Goal: Information Seeking & Learning: Learn about a topic

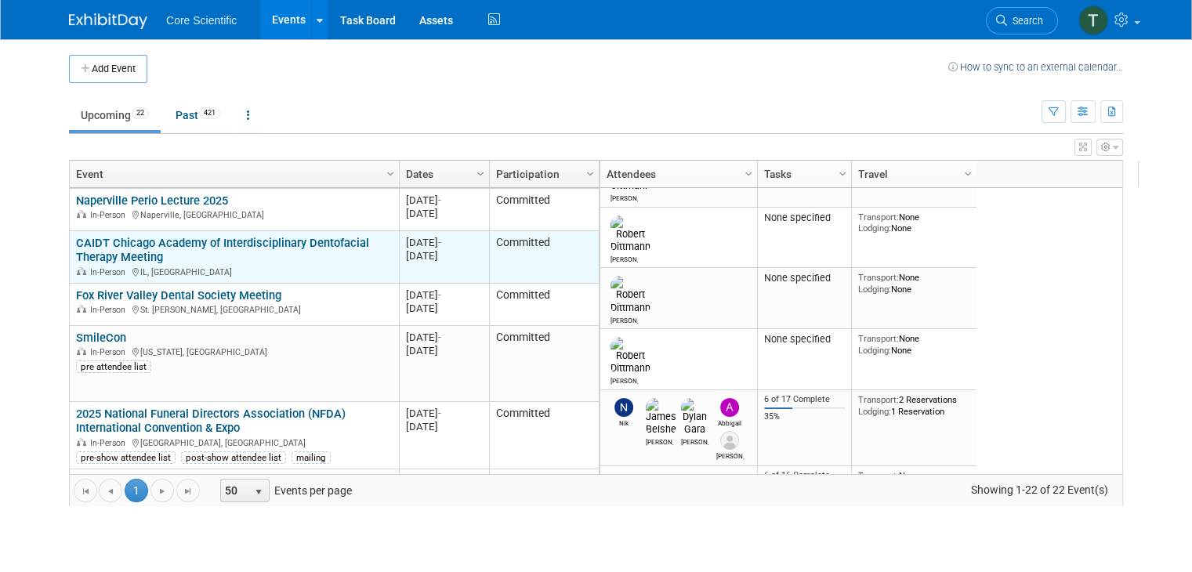
scroll to position [188, 0]
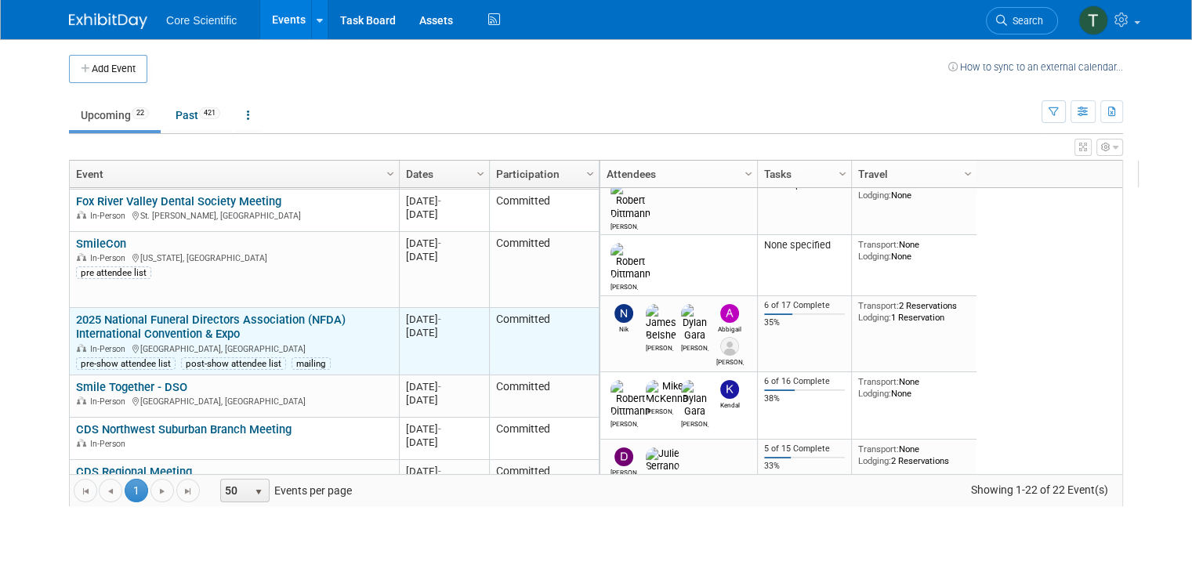
click at [223, 320] on link "2025 National Funeral Directors Association (NFDA) International Convention & E…" at bounding box center [211, 327] width 270 height 29
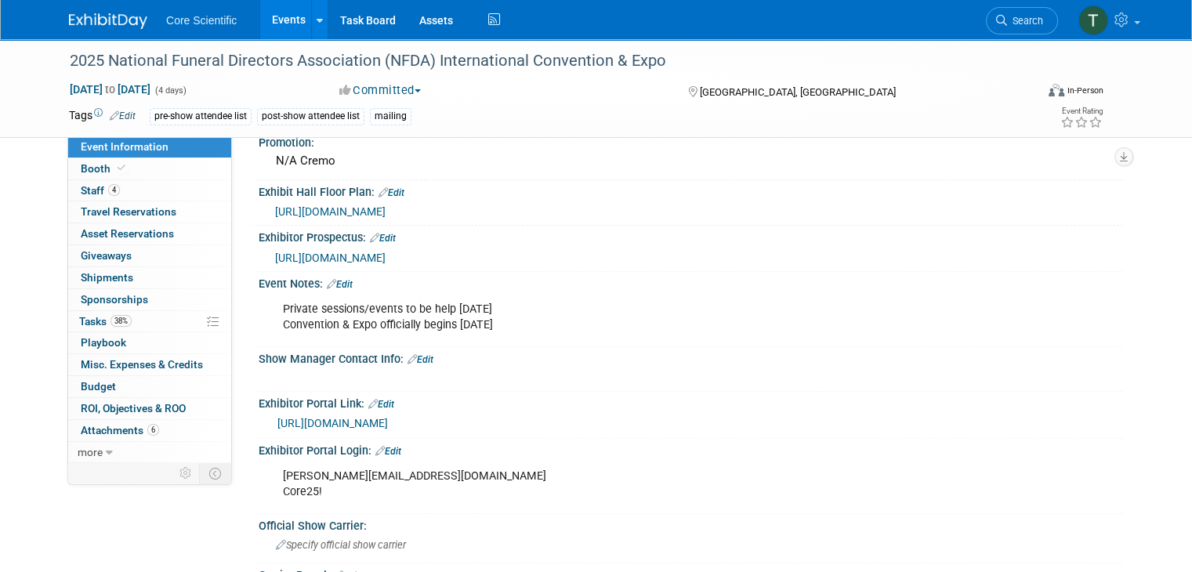
scroll to position [549, 0]
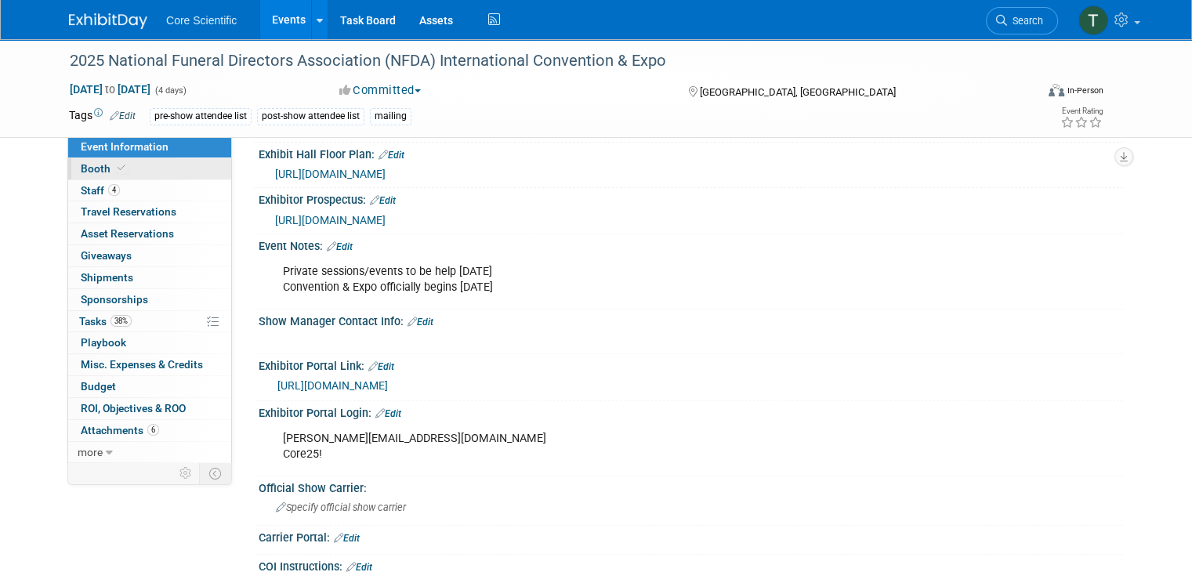
click at [90, 170] on span "Booth" at bounding box center [105, 168] width 48 height 13
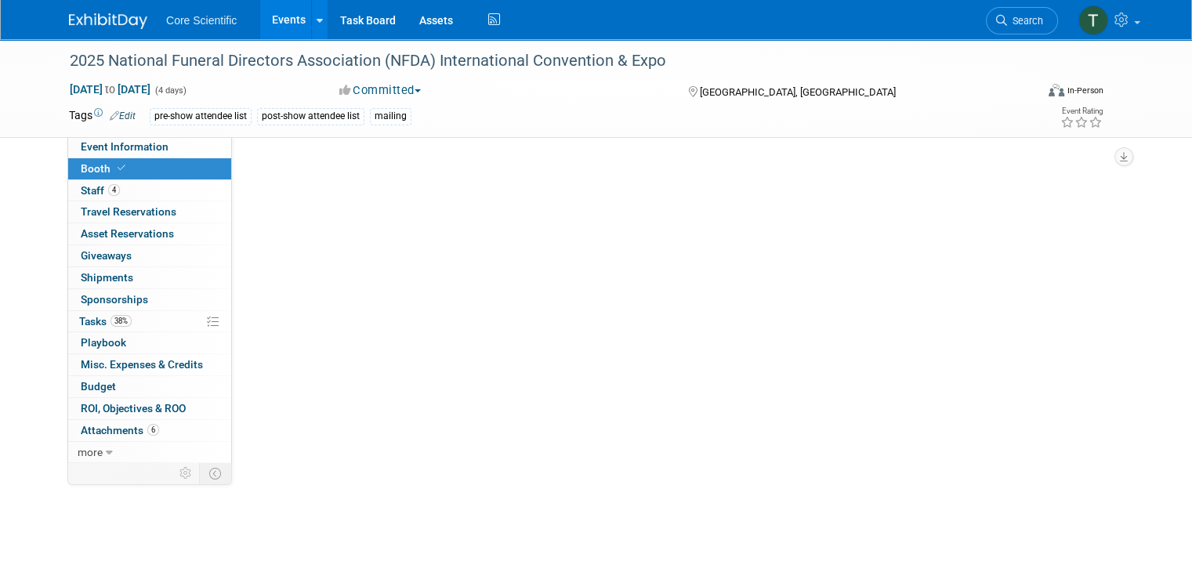
scroll to position [0, 0]
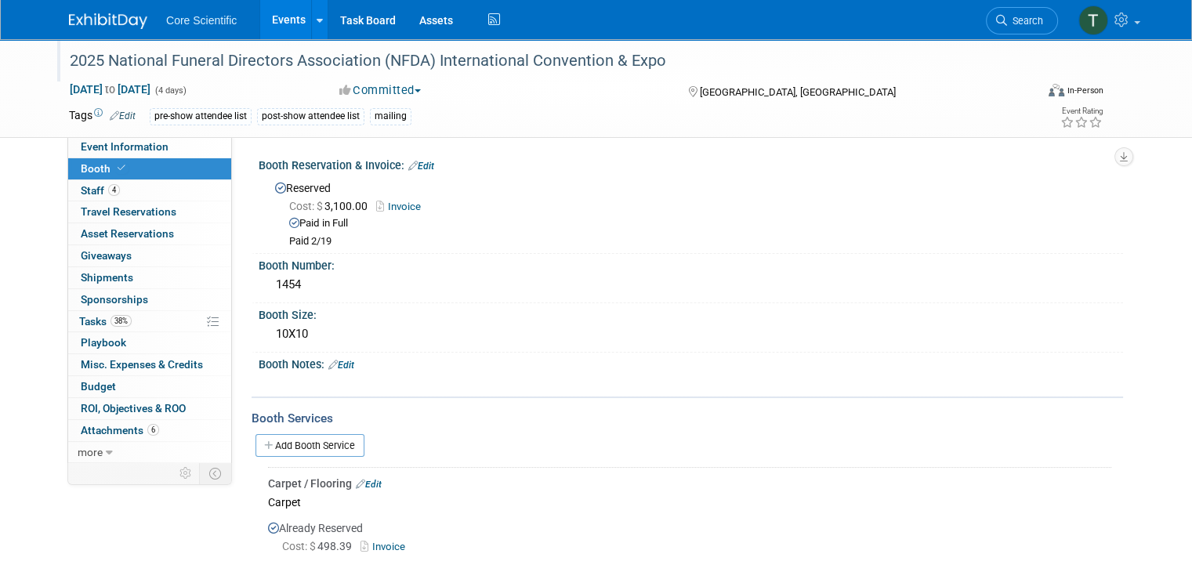
drag, startPoint x: 55, startPoint y: 60, endPoint x: 650, endPoint y: 60, distance: 594.9
click at [650, 60] on div "2025 National Funeral Directors Association (NFDA) International Convention & E…" at bounding box center [540, 61] width 952 height 28
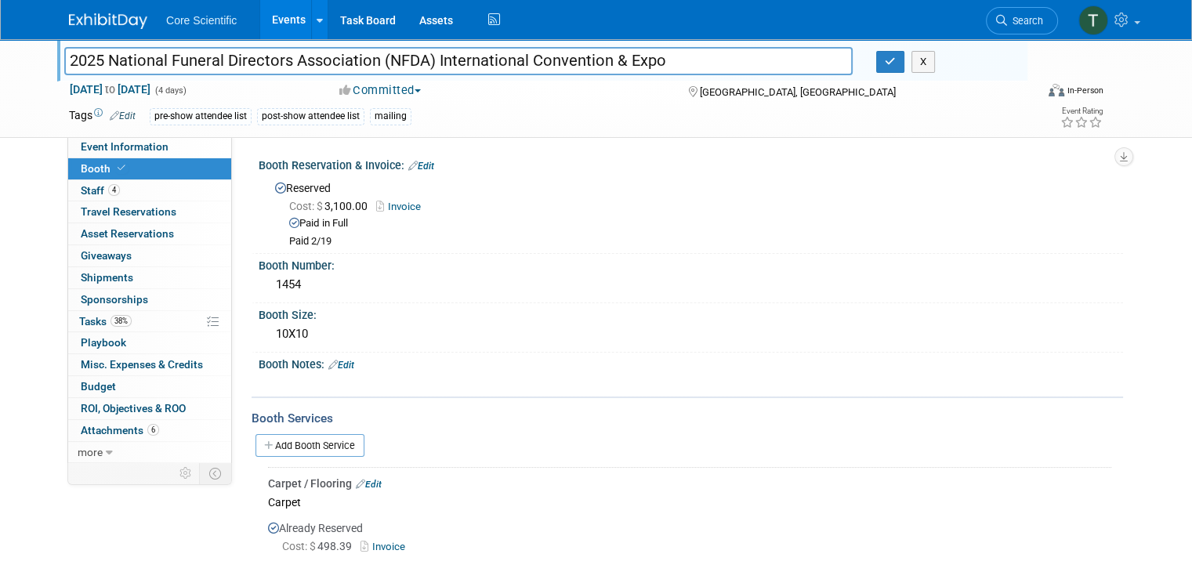
drag, startPoint x: 662, startPoint y: 55, endPoint x: 53, endPoint y: 62, distance: 608.3
click at [64, 60] on input "2025 National Funeral Directors Association (NFDA) International Convention & E…" at bounding box center [458, 60] width 788 height 27
click at [111, 150] on span "Event Information" at bounding box center [125, 146] width 88 height 13
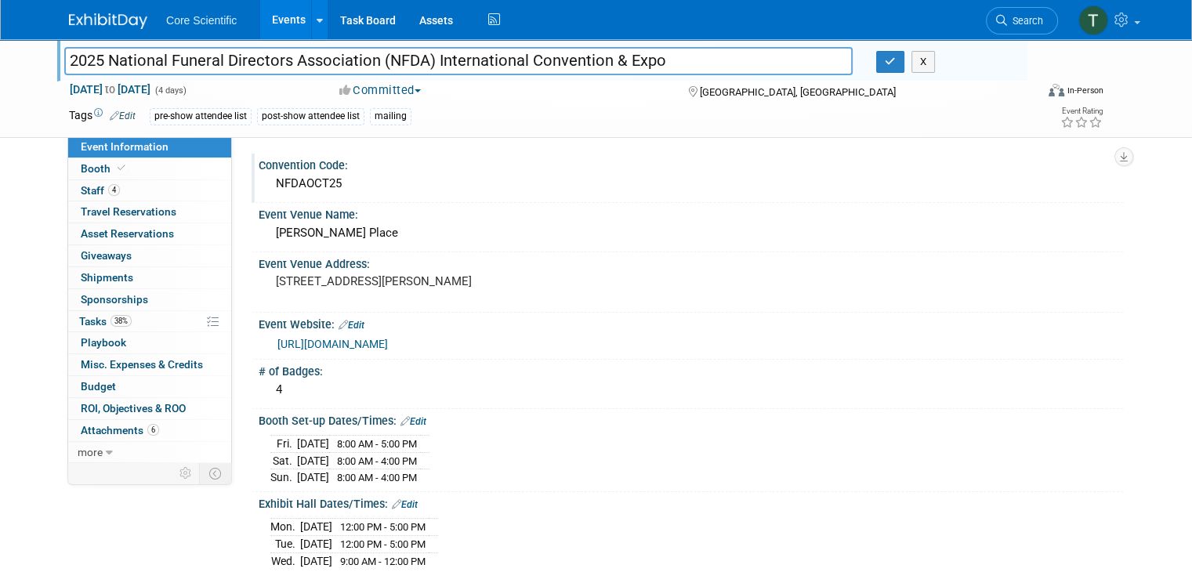
drag, startPoint x: 262, startPoint y: 187, endPoint x: 422, endPoint y: 197, distance: 160.2
click at [331, 189] on div "NFDAOCT25" at bounding box center [690, 184] width 841 height 24
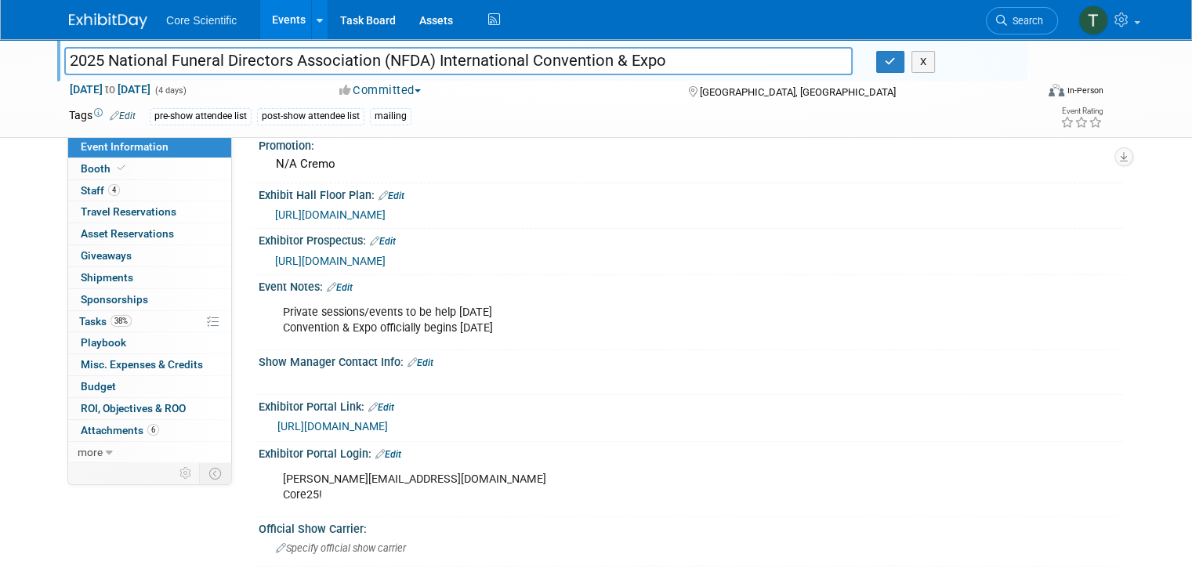
scroll to position [470, 0]
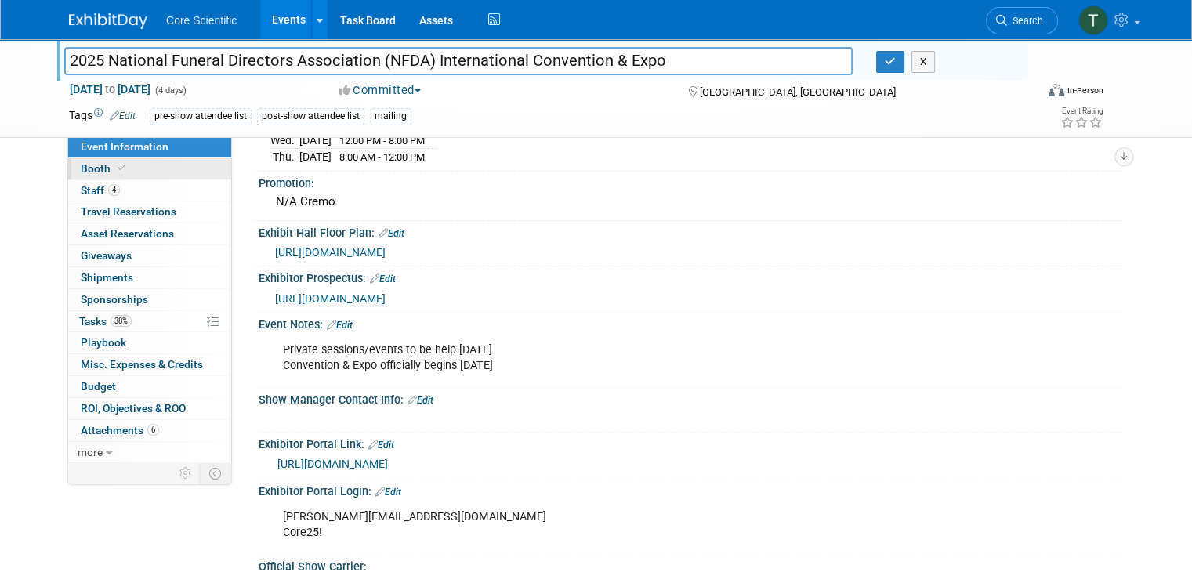
click at [82, 169] on span "Booth" at bounding box center [105, 168] width 48 height 13
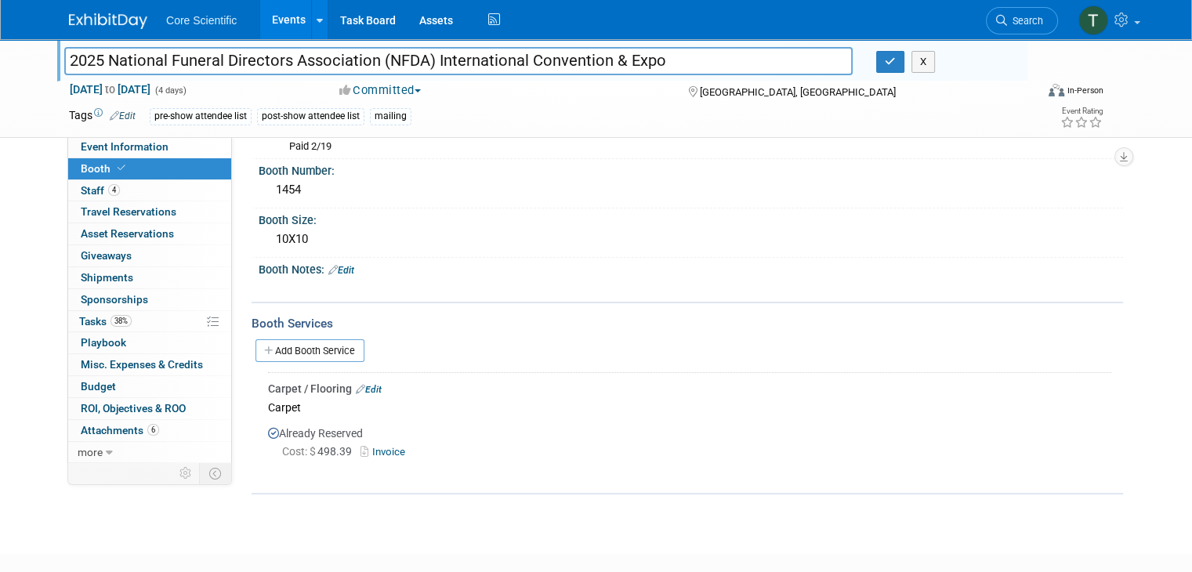
scroll to position [0, 0]
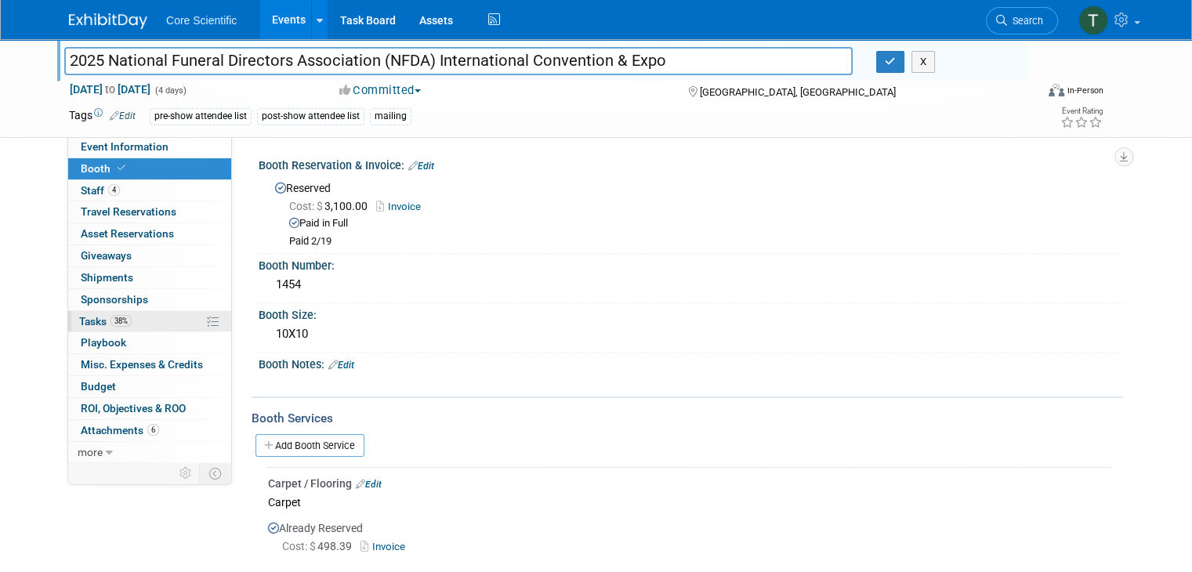
click at [79, 321] on span "Tasks 38%" at bounding box center [105, 321] width 53 height 13
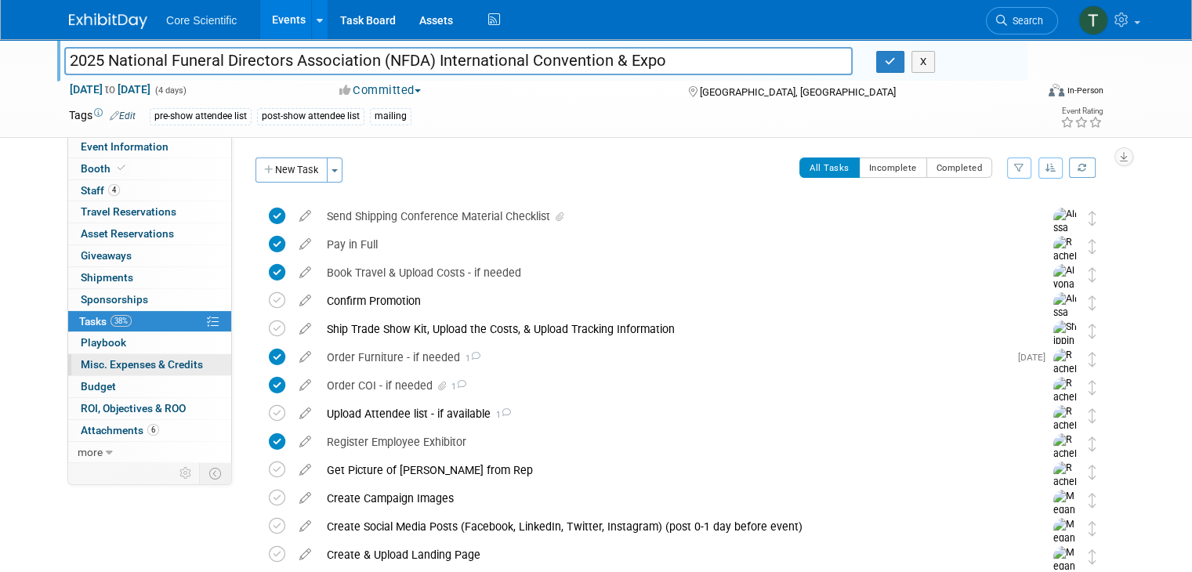
click at [108, 361] on span "Misc. Expenses & Credits 0" at bounding box center [142, 364] width 122 height 13
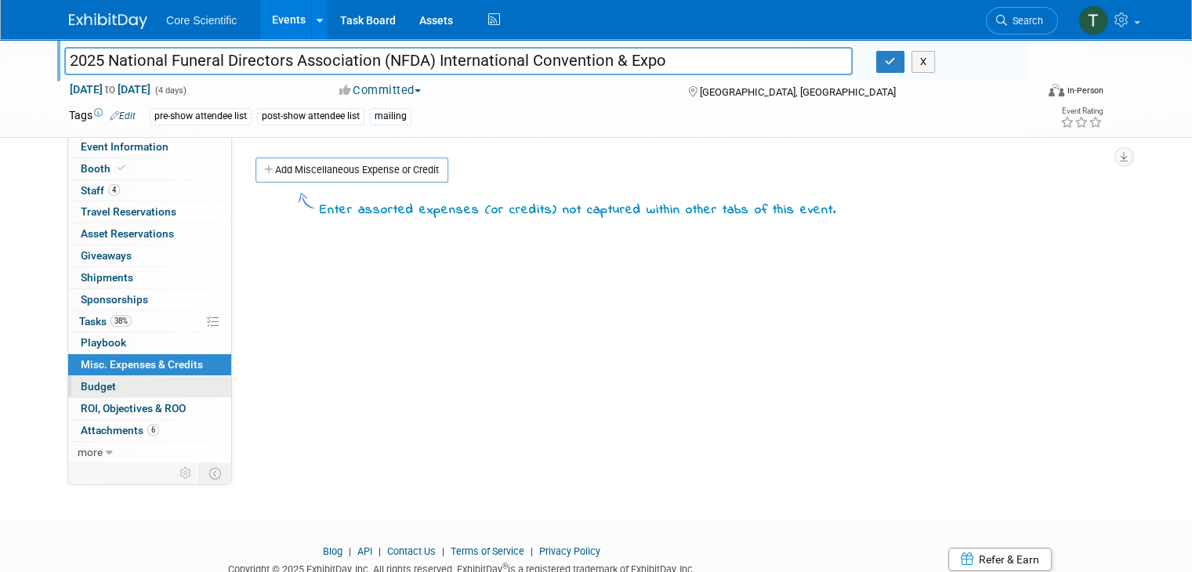
click at [81, 387] on span "Budget" at bounding box center [98, 386] width 35 height 13
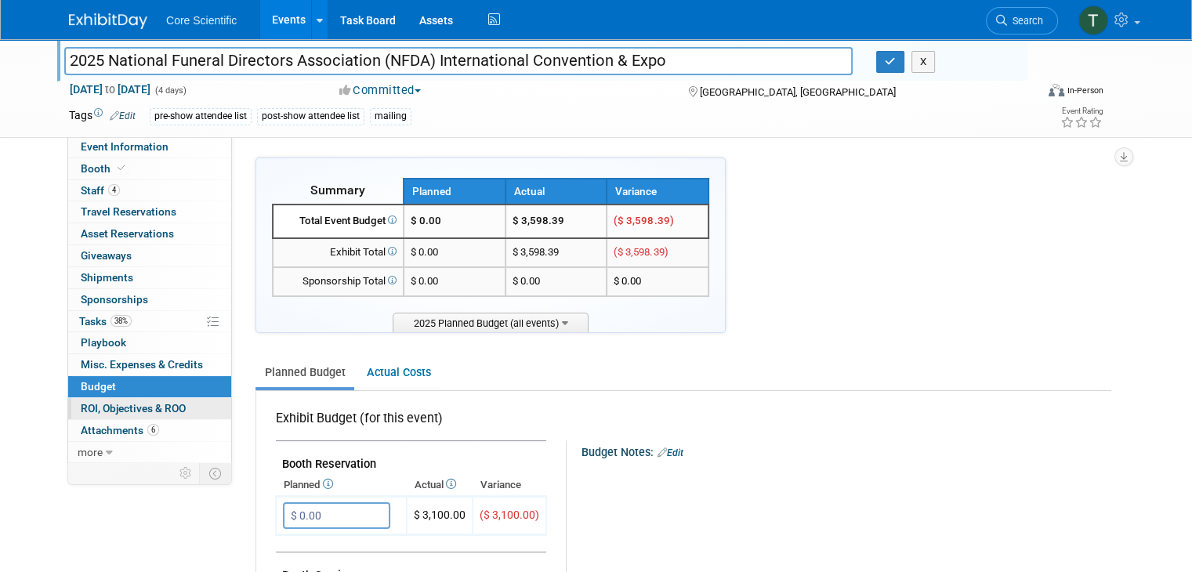
click at [136, 409] on span "ROI, Objectives & ROO 0" at bounding box center [133, 408] width 105 height 13
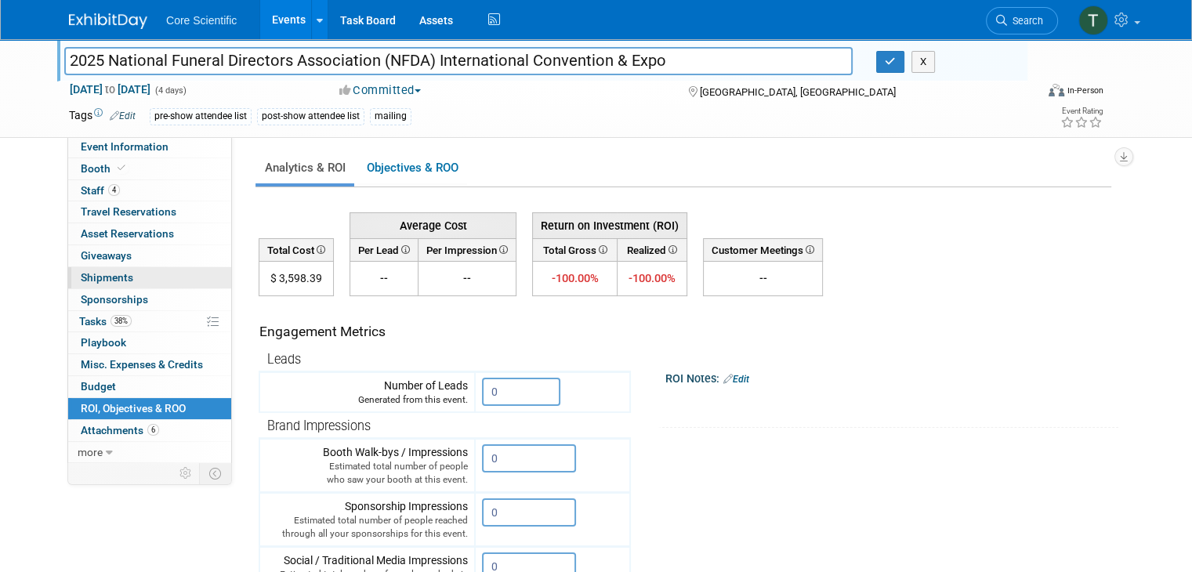
click at [89, 283] on span "Shipments 0" at bounding box center [107, 277] width 53 height 13
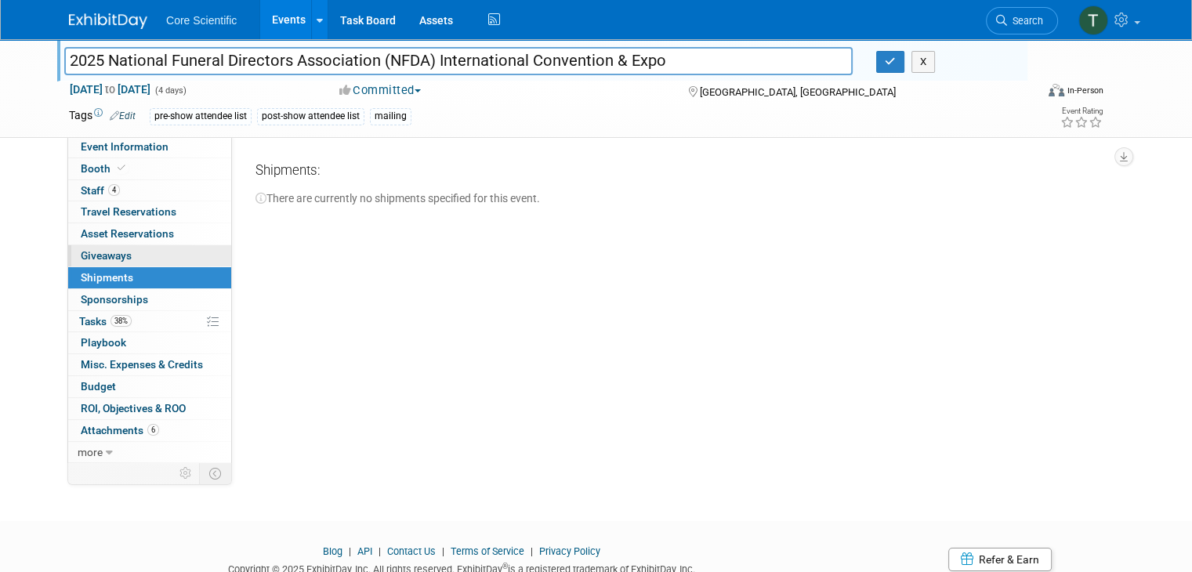
click at [97, 249] on span "Giveaways 0" at bounding box center [106, 255] width 51 height 13
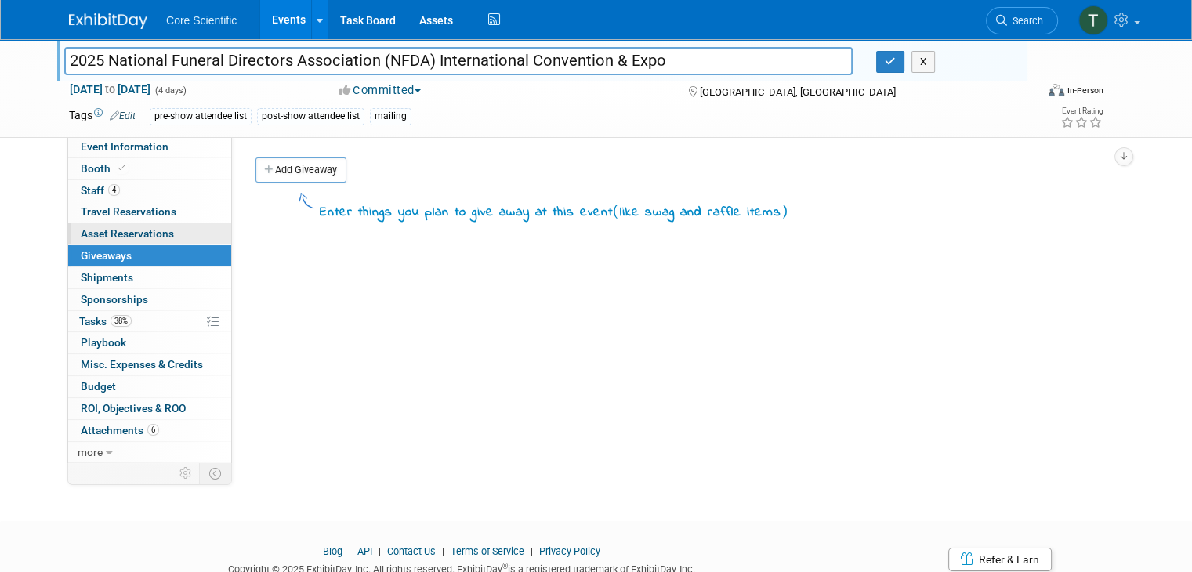
click at [129, 230] on span "Asset Reservations 0" at bounding box center [127, 233] width 93 height 13
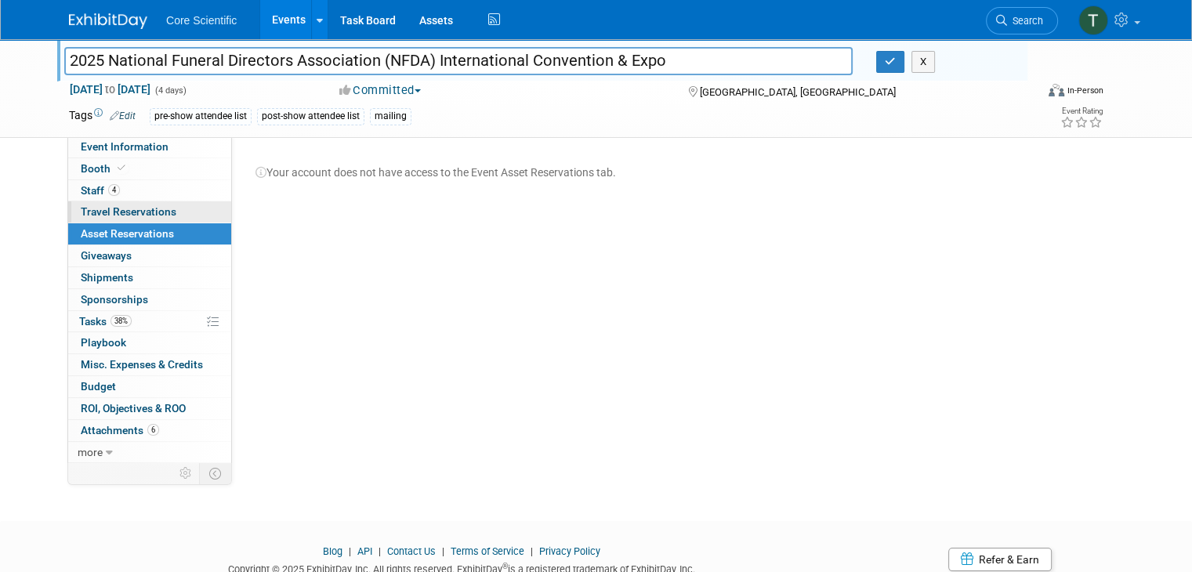
click at [122, 208] on span "Travel Reservations 0" at bounding box center [129, 211] width 96 height 13
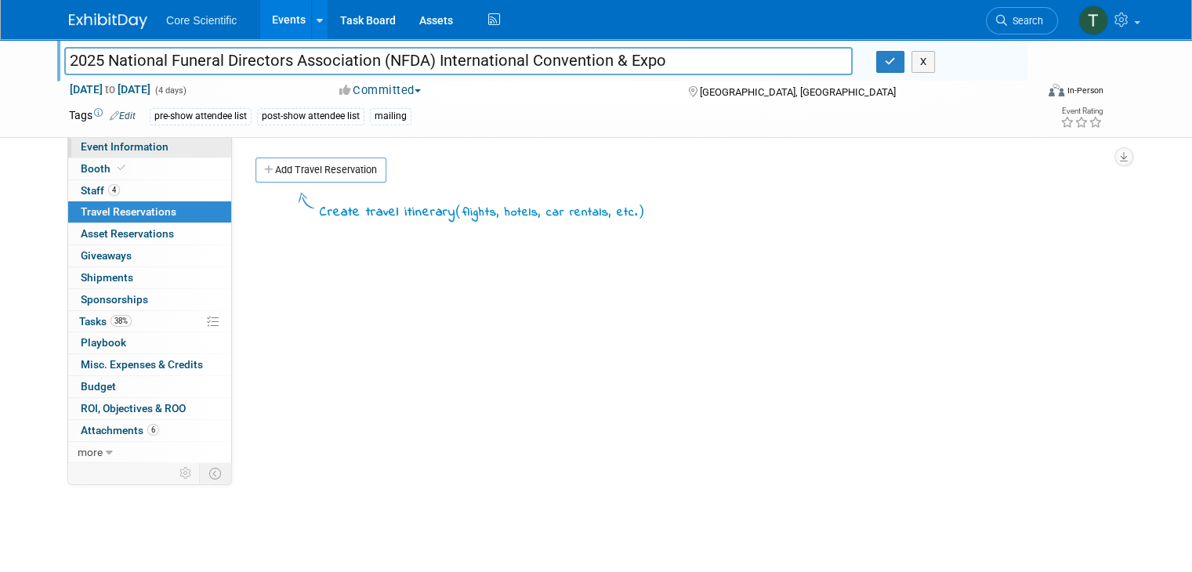
click at [116, 149] on span "Event Information" at bounding box center [125, 146] width 88 height 13
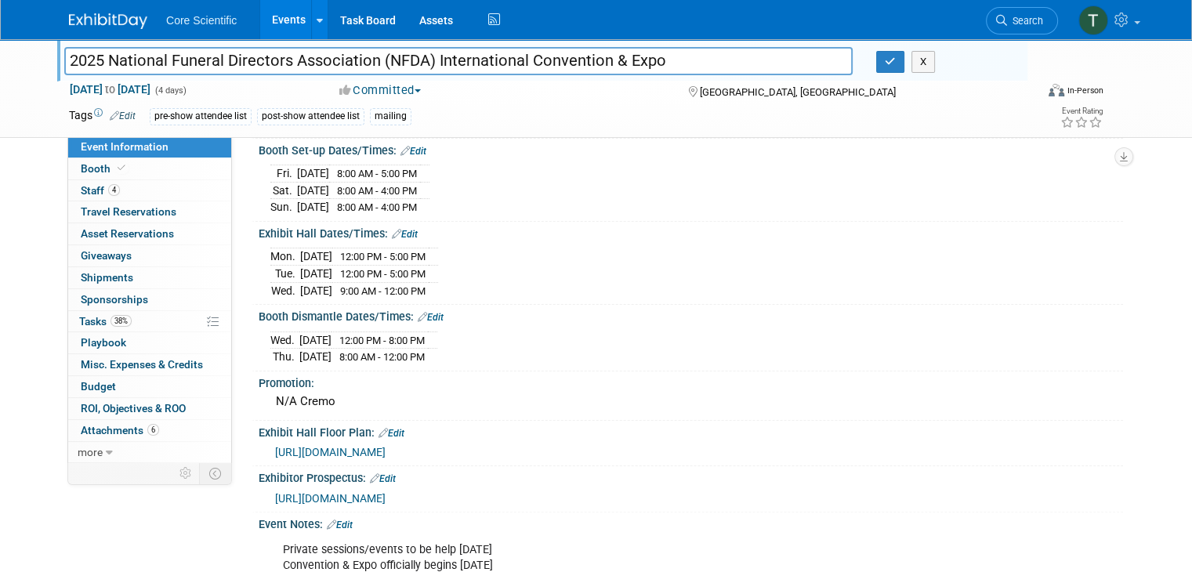
scroll to position [392, 0]
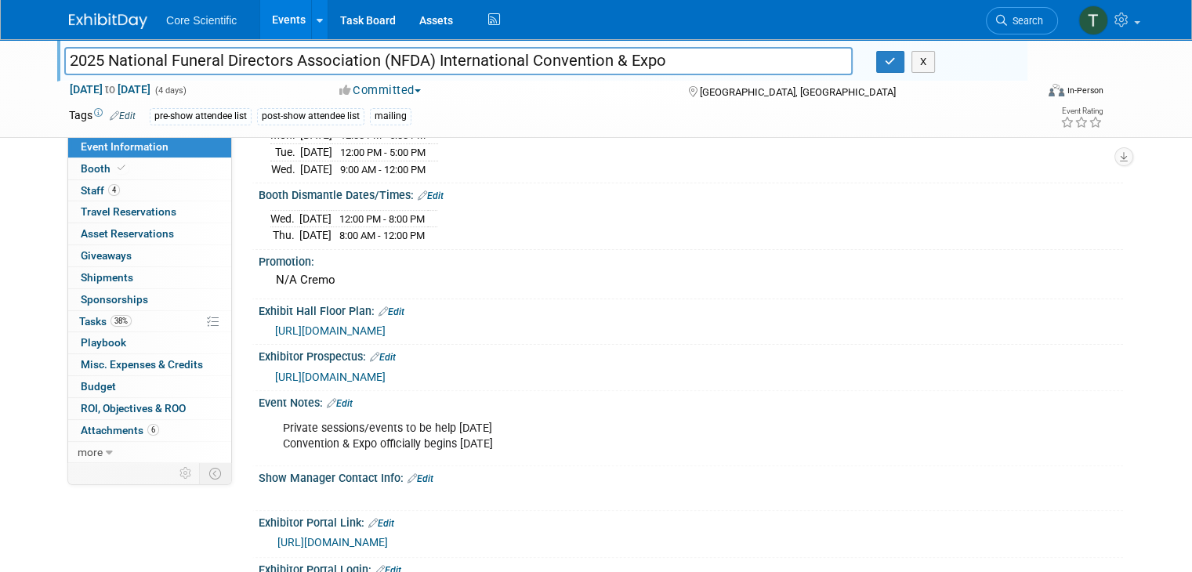
click at [388, 536] on link "https://nfda25.exh.mapyourshow.com/7_0/main/default" at bounding box center [332, 542] width 111 height 13
